Goal: Task Accomplishment & Management: Manage account settings

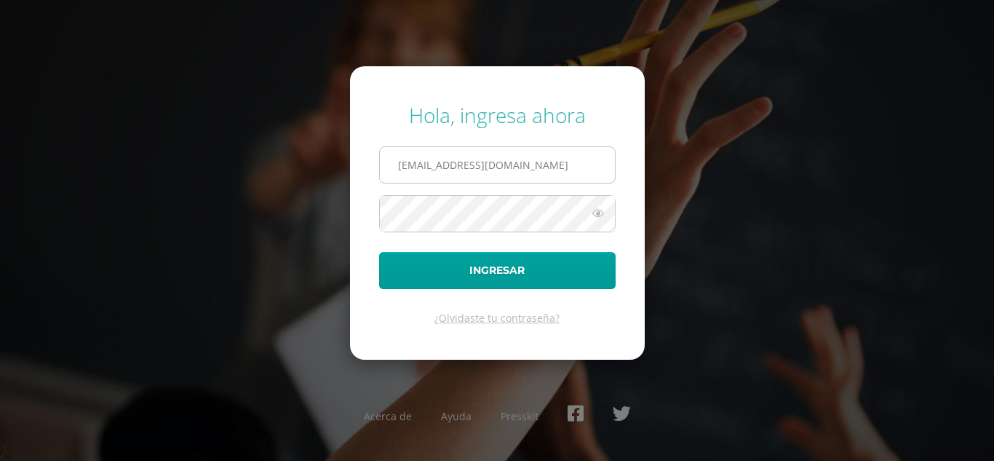
click at [568, 179] on input "[EMAIL_ADDRESS][DOMAIN_NAME]" at bounding box center [497, 165] width 235 height 36
type input "h"
click at [442, 181] on input "text" at bounding box center [497, 165] width 235 height 36
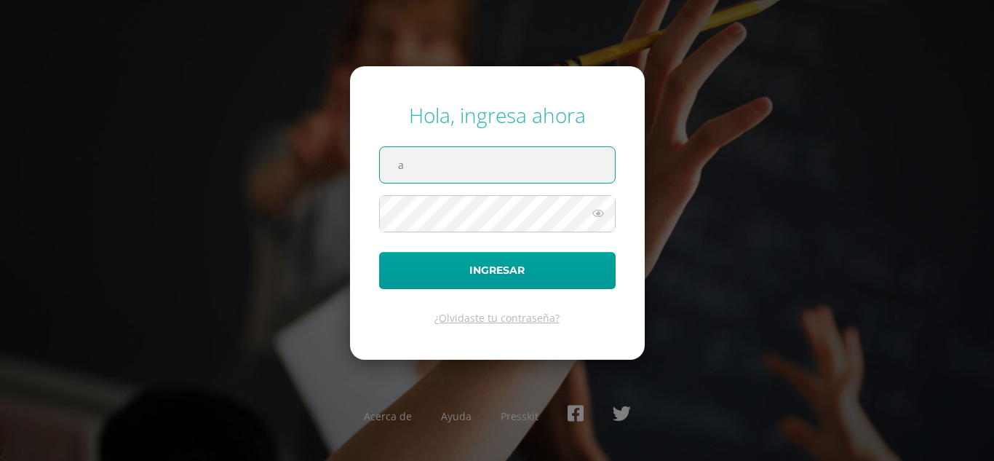
type input "andreasaloj24@maiagt.org"
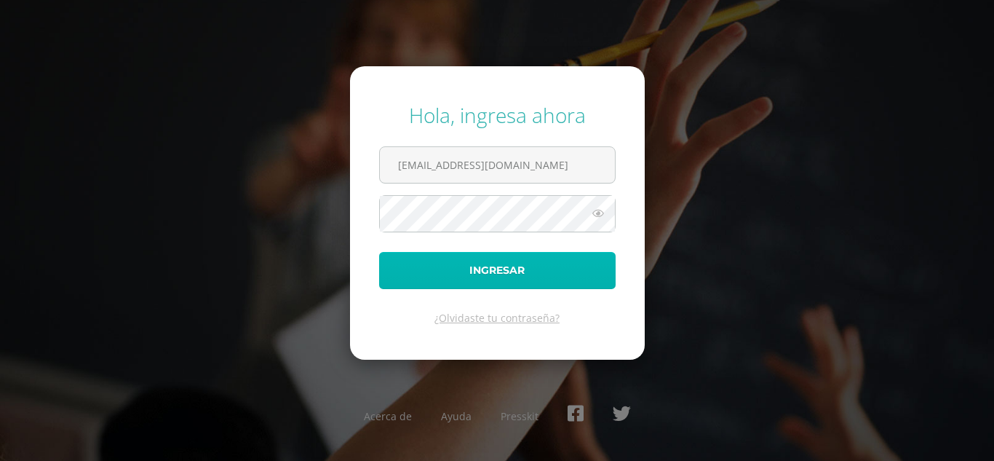
click at [428, 279] on button "Ingresar" at bounding box center [497, 270] width 237 height 37
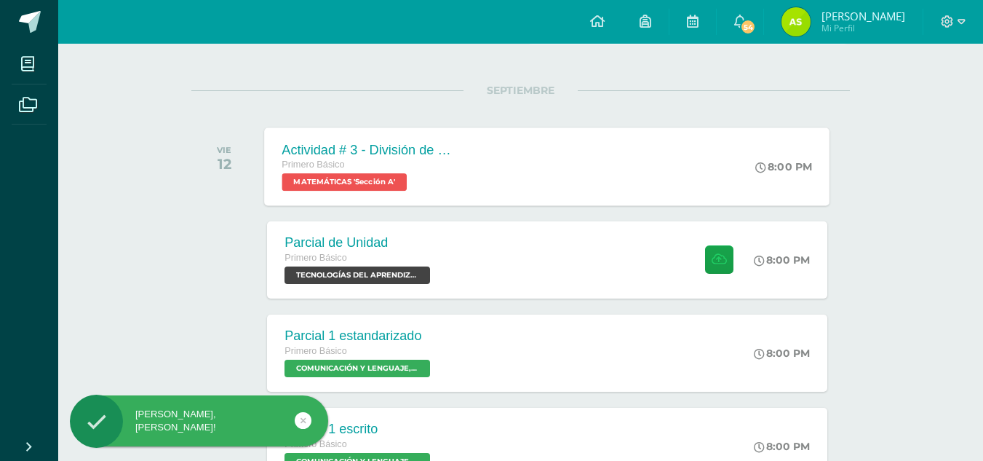
scroll to position [170, 0]
